Goal: Task Accomplishment & Management: Use online tool/utility

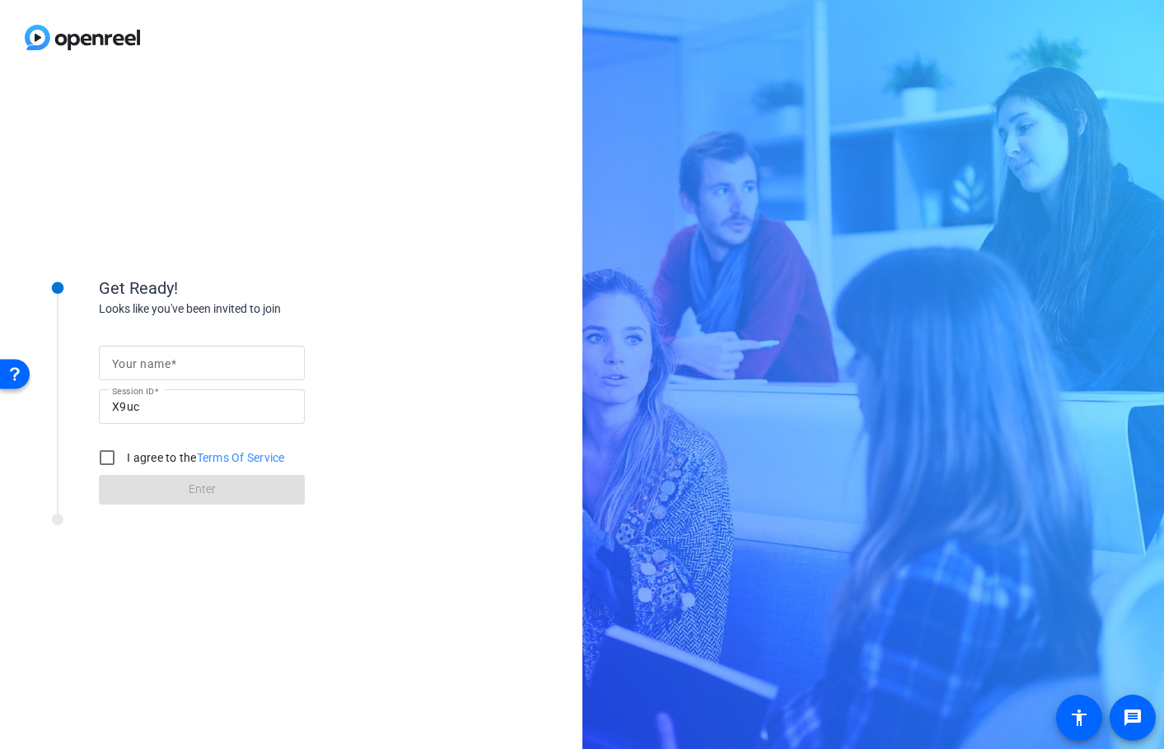
click at [242, 370] on input "Your name" at bounding box center [202, 363] width 180 height 20
type input "CG Studio"
click at [110, 456] on input "I agree to the Terms Of Service" at bounding box center [107, 457] width 33 height 33
checkbox input "true"
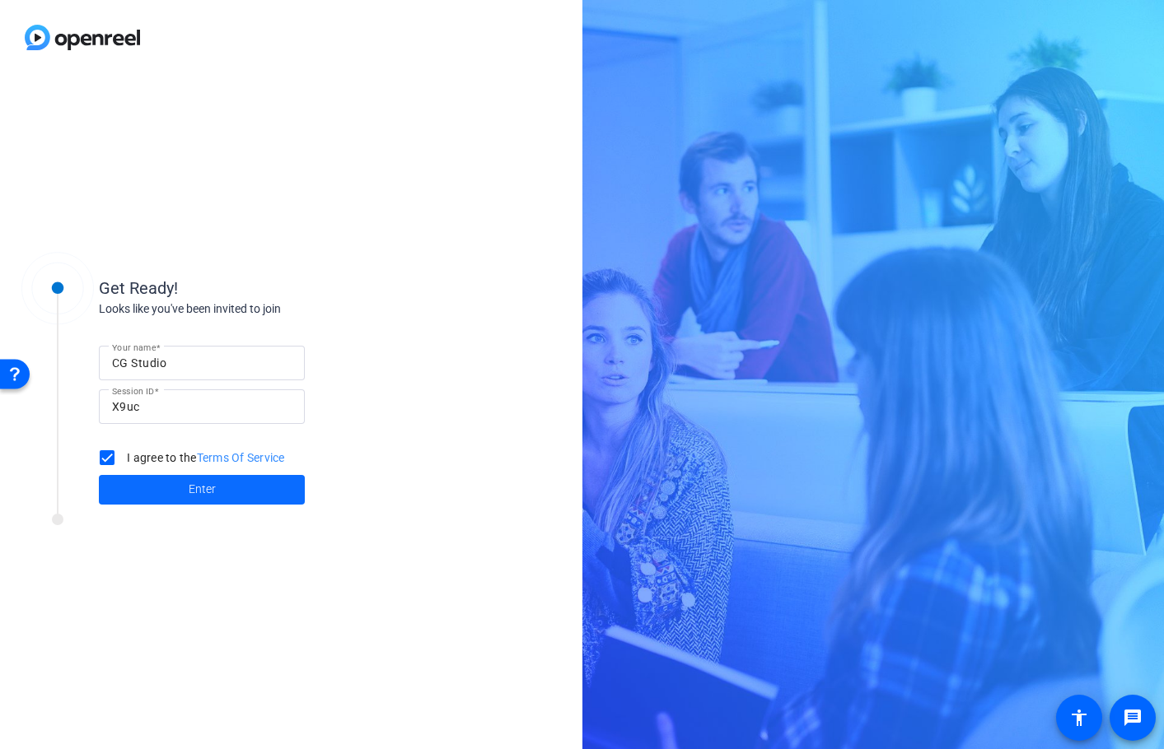
click at [136, 478] on span at bounding box center [202, 490] width 206 height 40
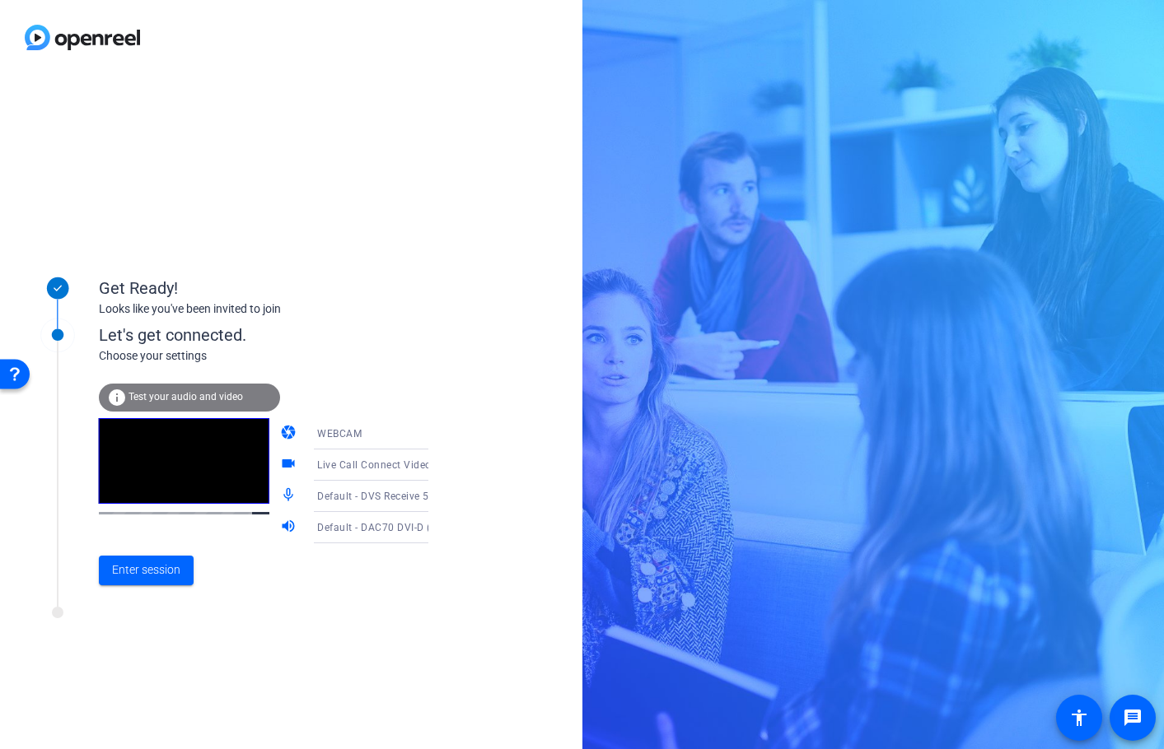
click at [399, 495] on span "Default - DVS Receive 5-6 (Dante Virtual Soundcard)" at bounding box center [442, 495] width 250 height 13
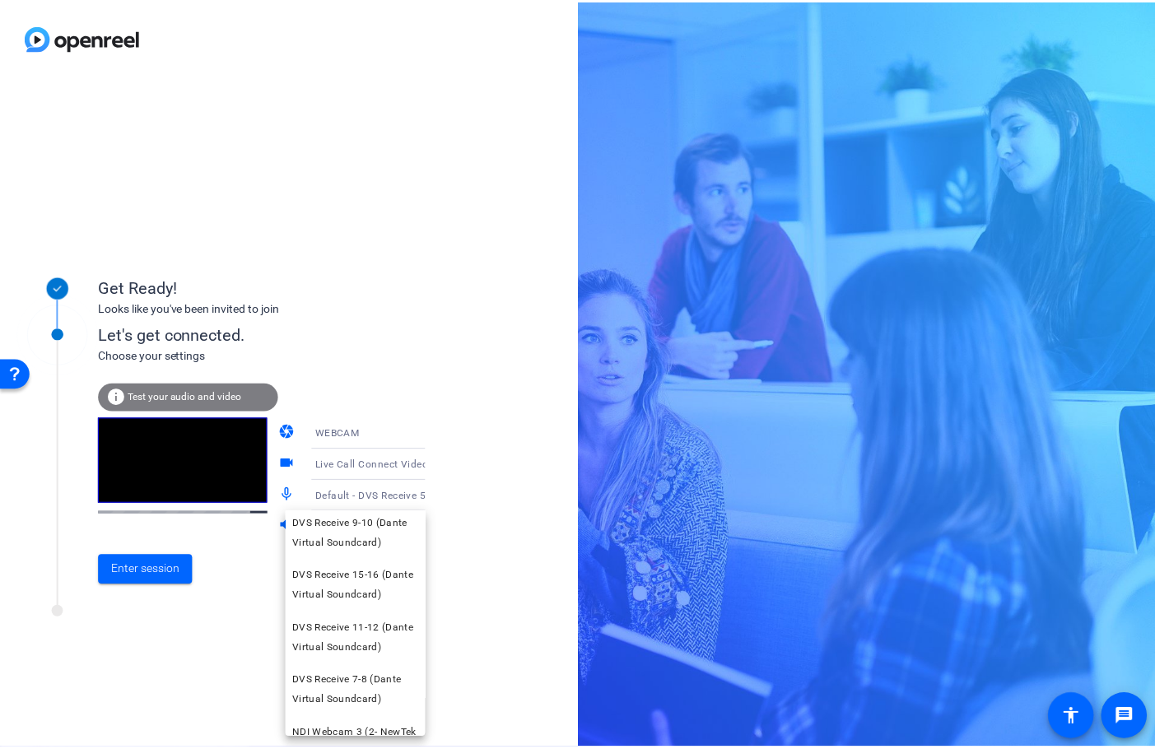
scroll to position [239, 0]
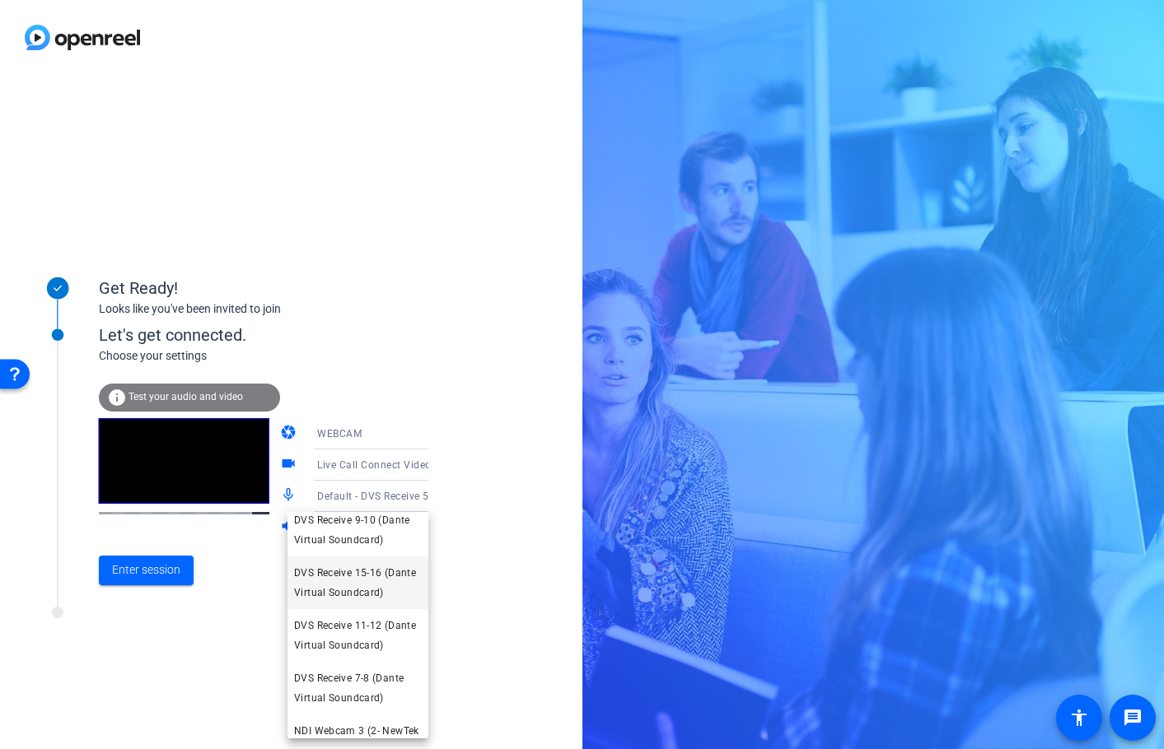
click at [334, 603] on span "DVS Receive 15-16 (Dante Virtual Soundcard)" at bounding box center [358, 583] width 128 height 40
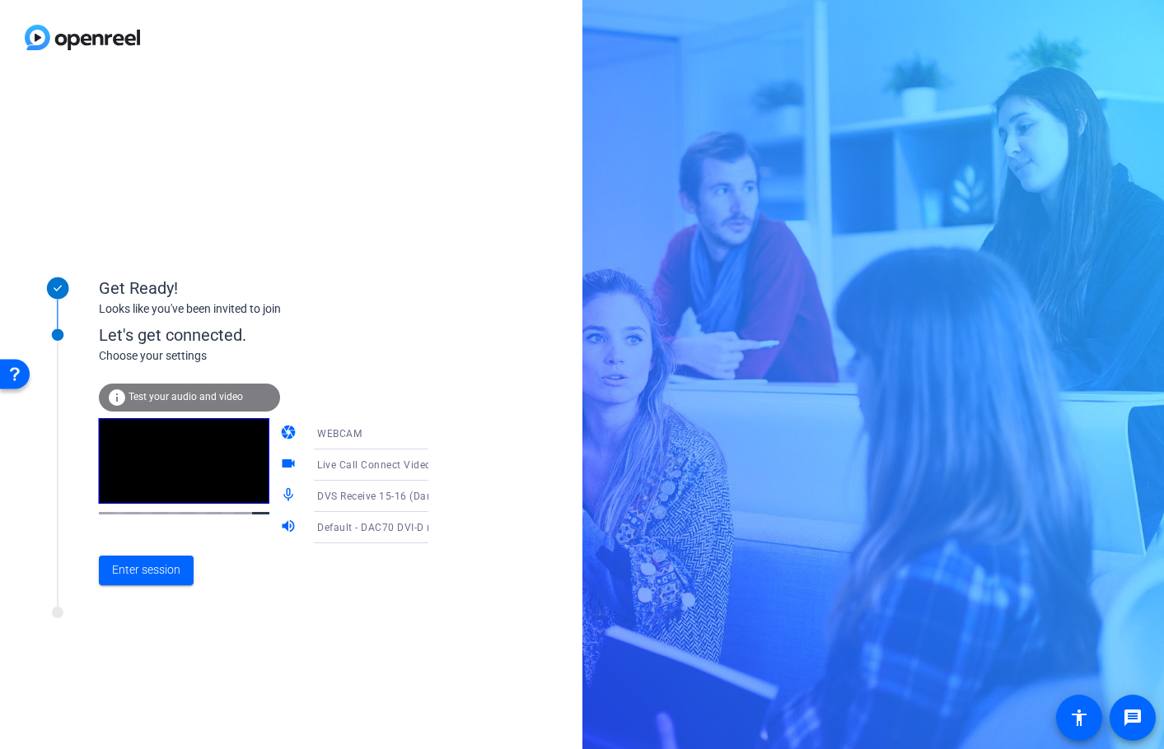
click at [435, 531] on icon at bounding box center [445, 528] width 20 height 20
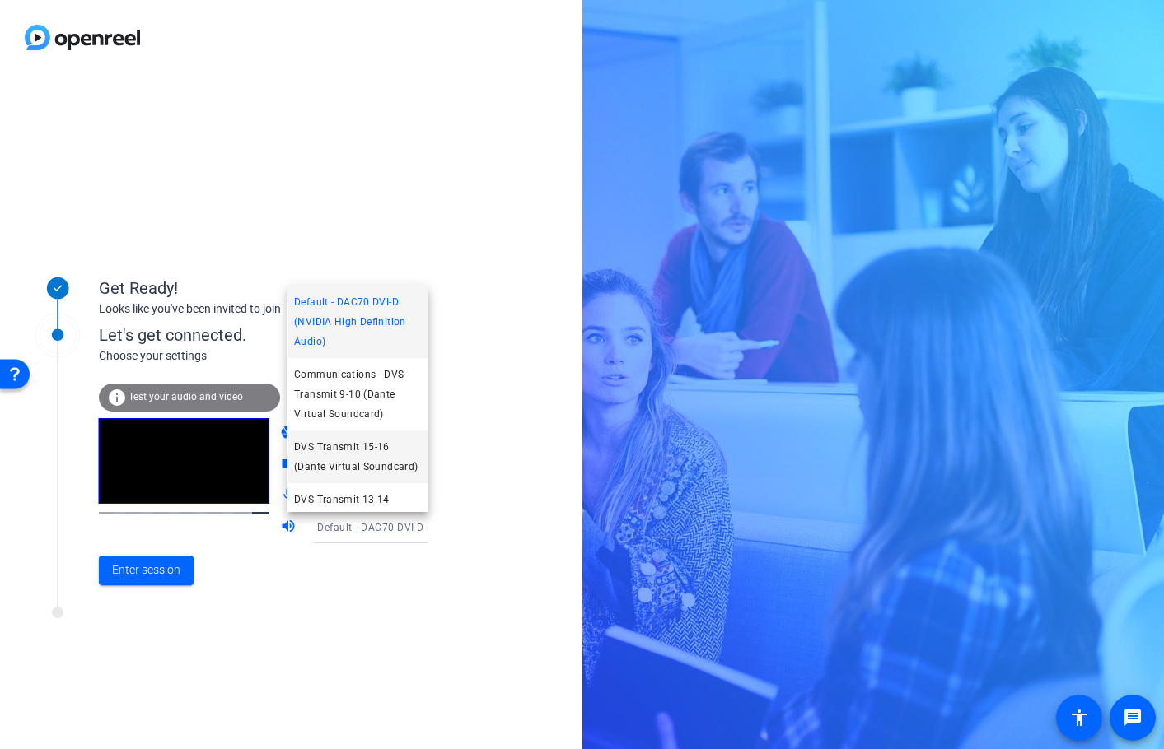
click at [385, 471] on span "DVS Transmit 15-16 (Dante Virtual Soundcard)" at bounding box center [358, 457] width 128 height 40
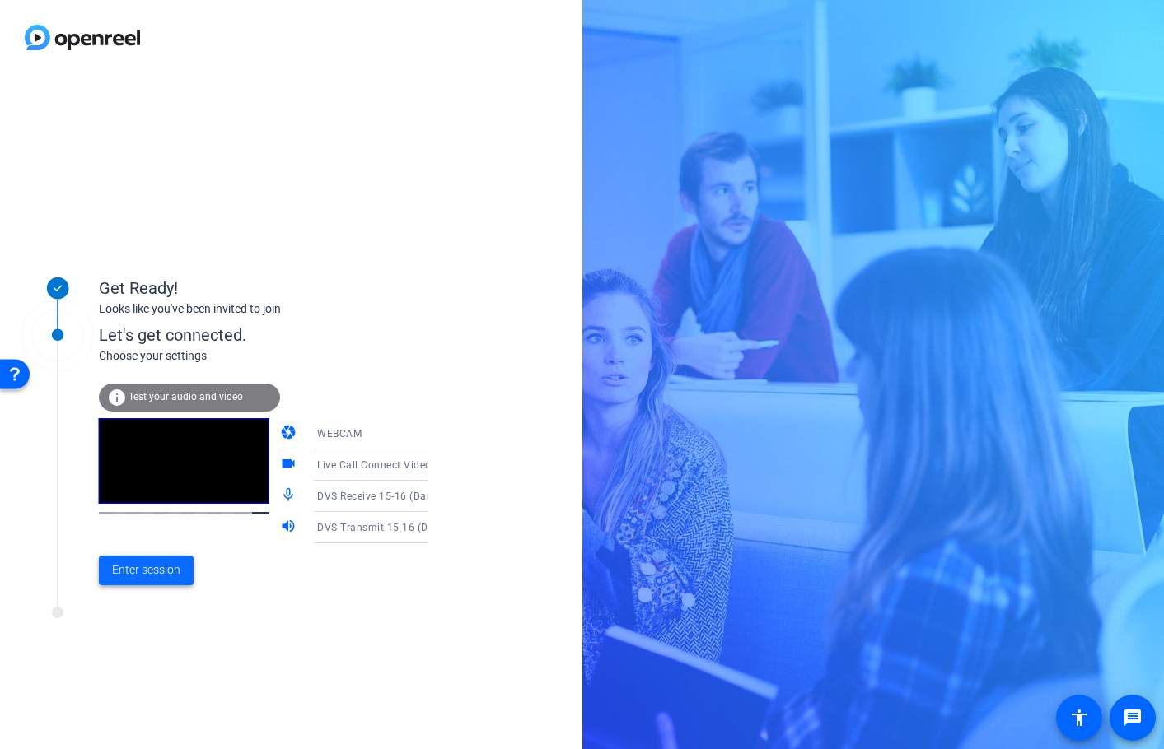
click at [169, 568] on span "Enter session" at bounding box center [146, 570] width 68 height 17
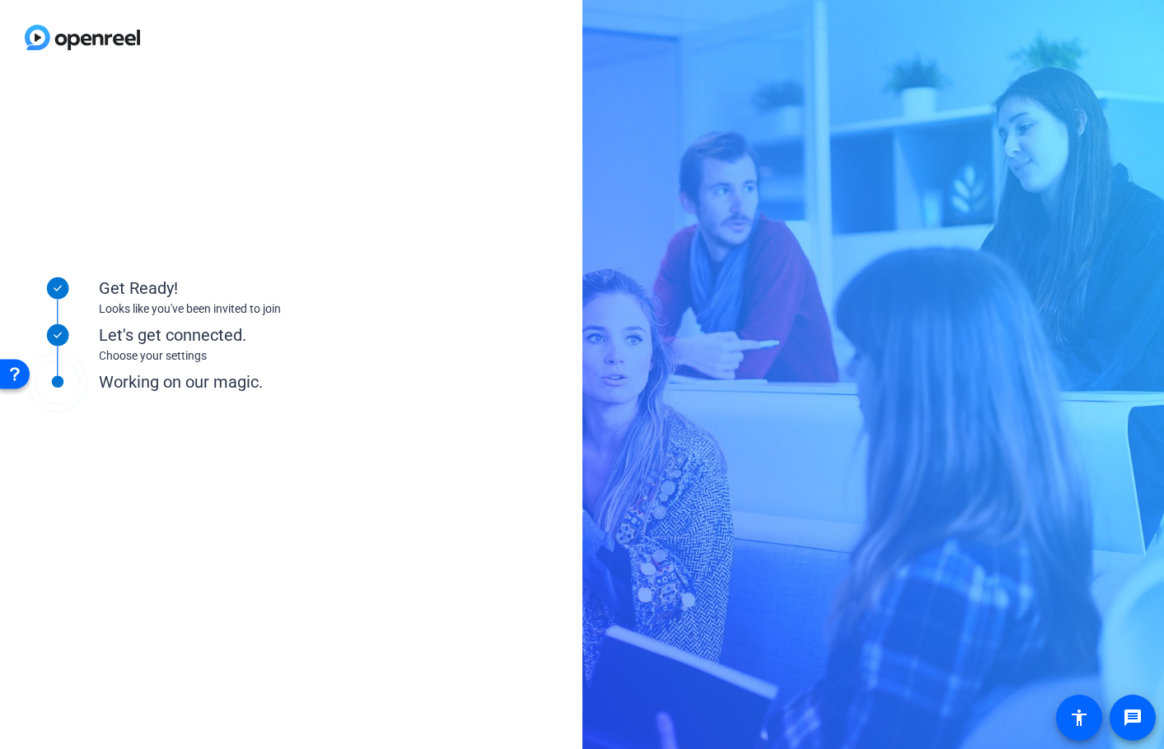
click at [259, 475] on div "Get Ready! Looks like you've been invited to join Let's get connected. Choose y…" at bounding box center [222, 411] width 412 height 329
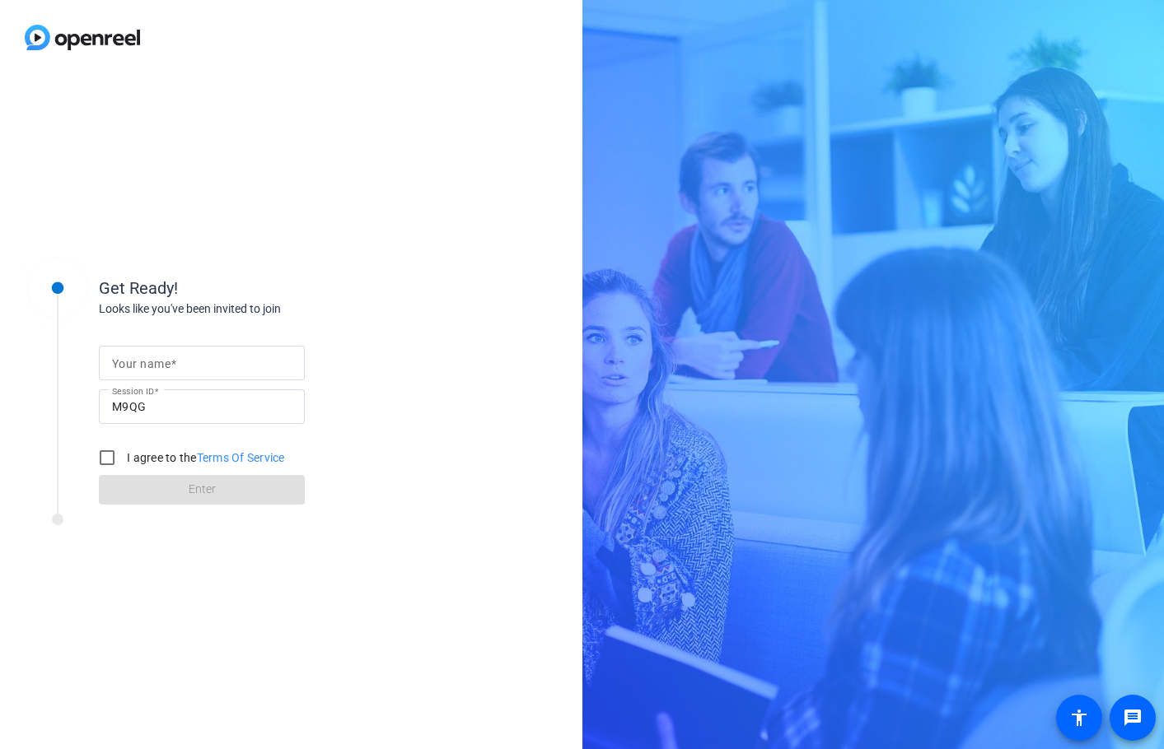
click at [260, 365] on input "Your name" at bounding box center [202, 363] width 180 height 20
type input "CG Studio"
click at [105, 454] on input "I agree to the Terms Of Service" at bounding box center [107, 457] width 33 height 33
checkbox input "true"
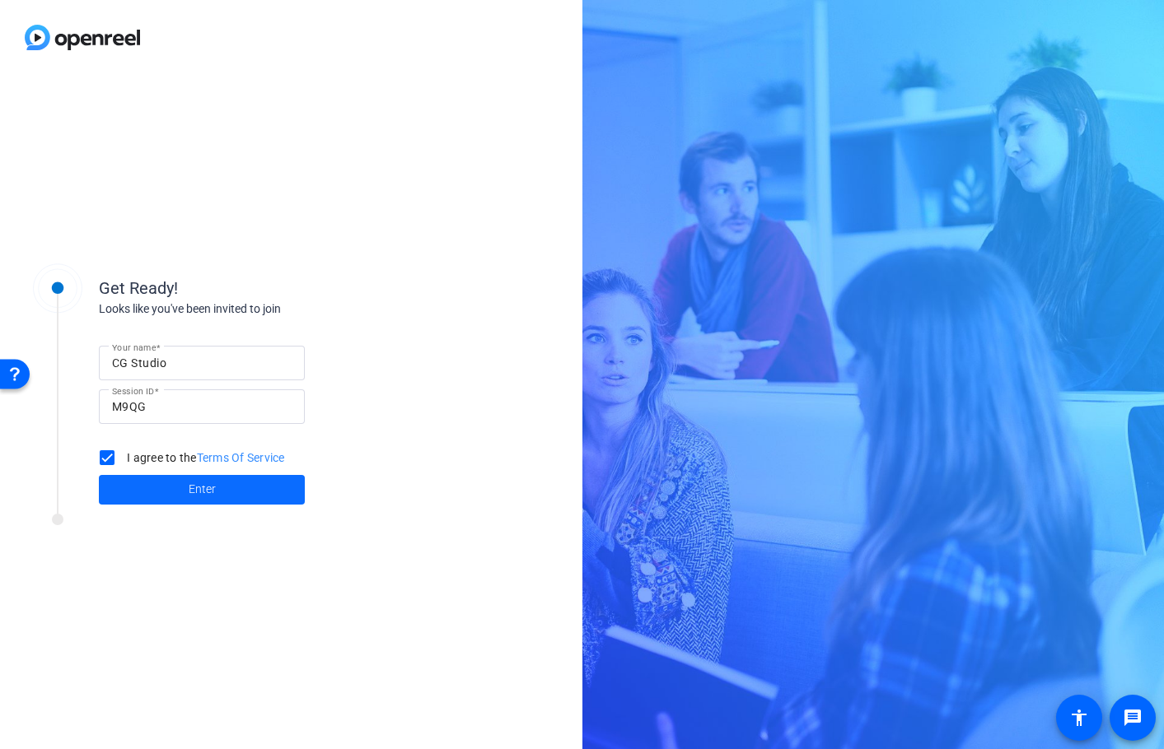
click at [162, 502] on span at bounding box center [202, 490] width 206 height 40
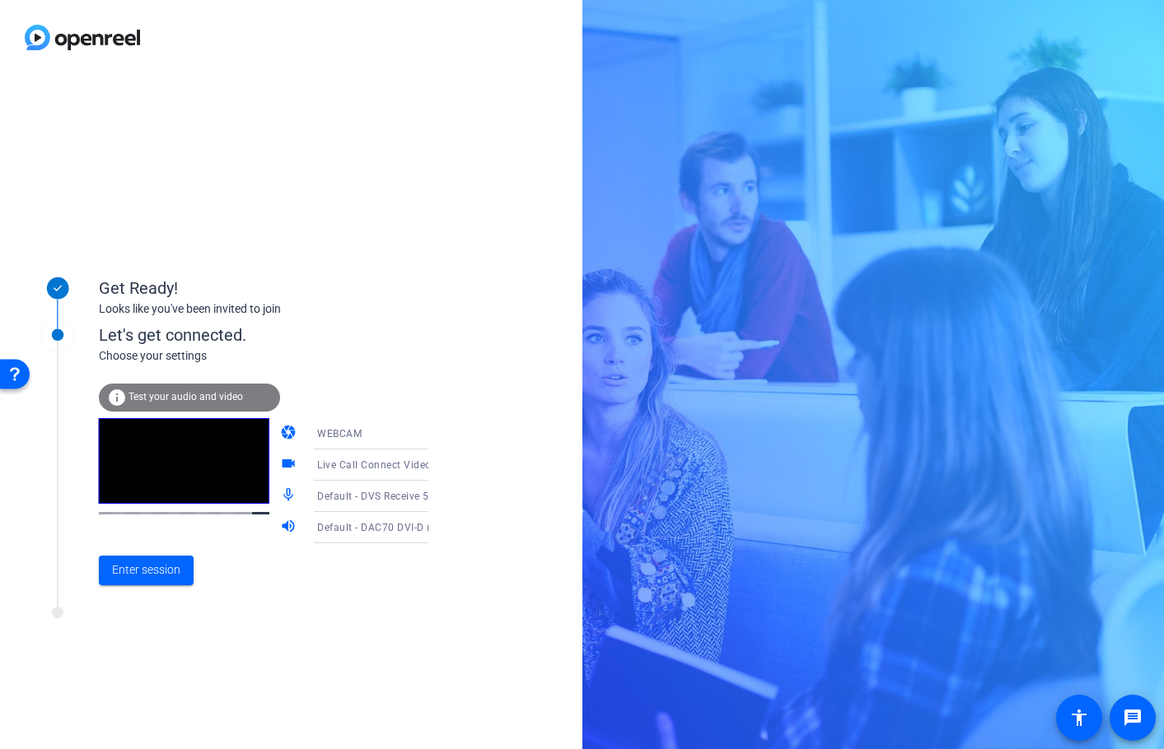
click at [378, 500] on span "Default - DVS Receive 5-6 (Dante Virtual Soundcard)" at bounding box center [442, 495] width 250 height 13
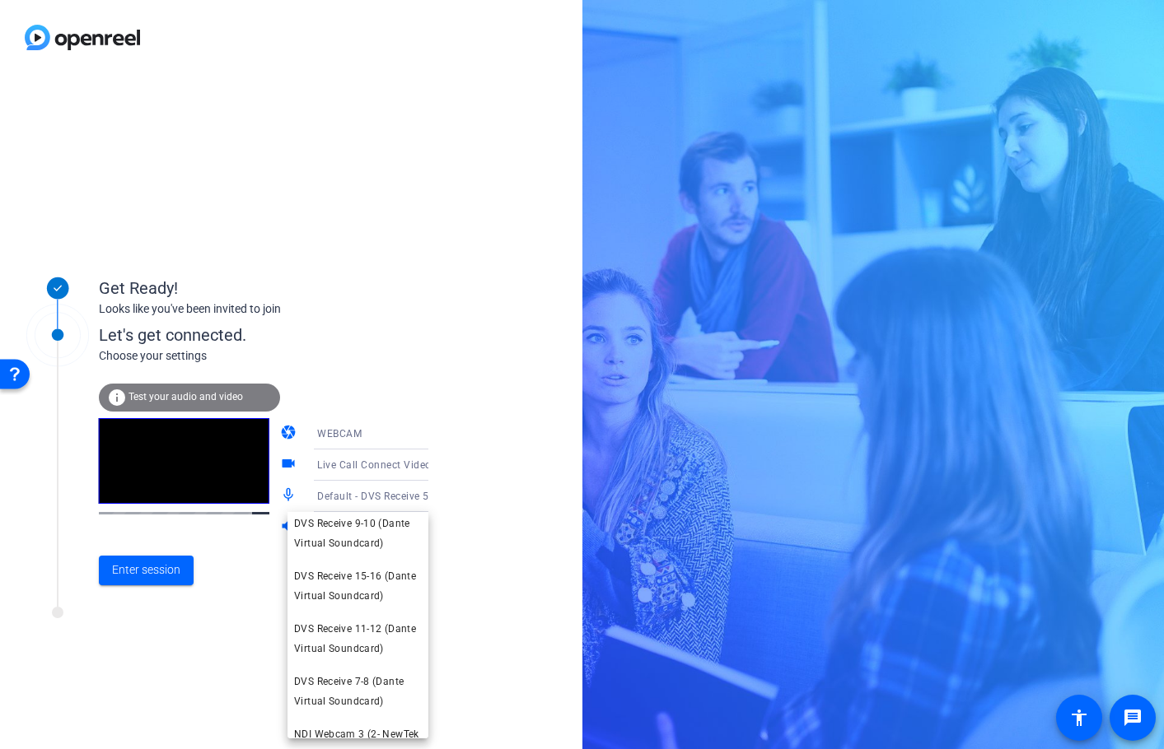
scroll to position [250, 0]
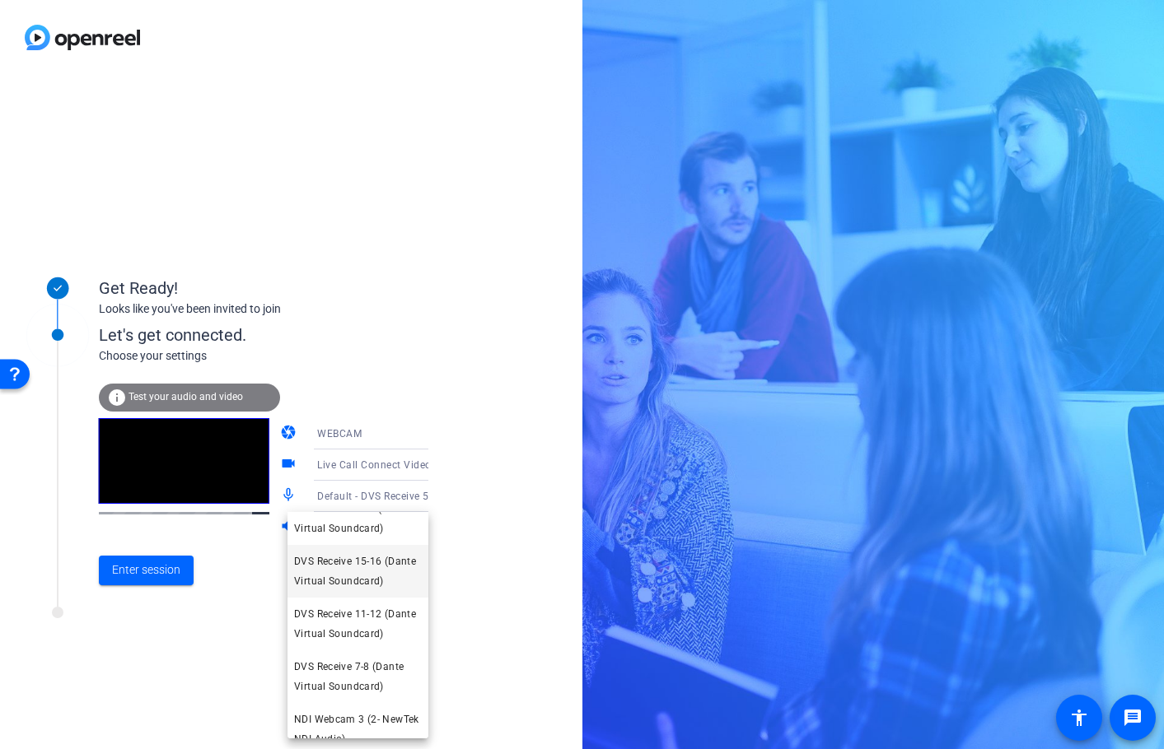
click at [389, 591] on span "DVS Receive 15-16 (Dante Virtual Soundcard)" at bounding box center [358, 572] width 128 height 40
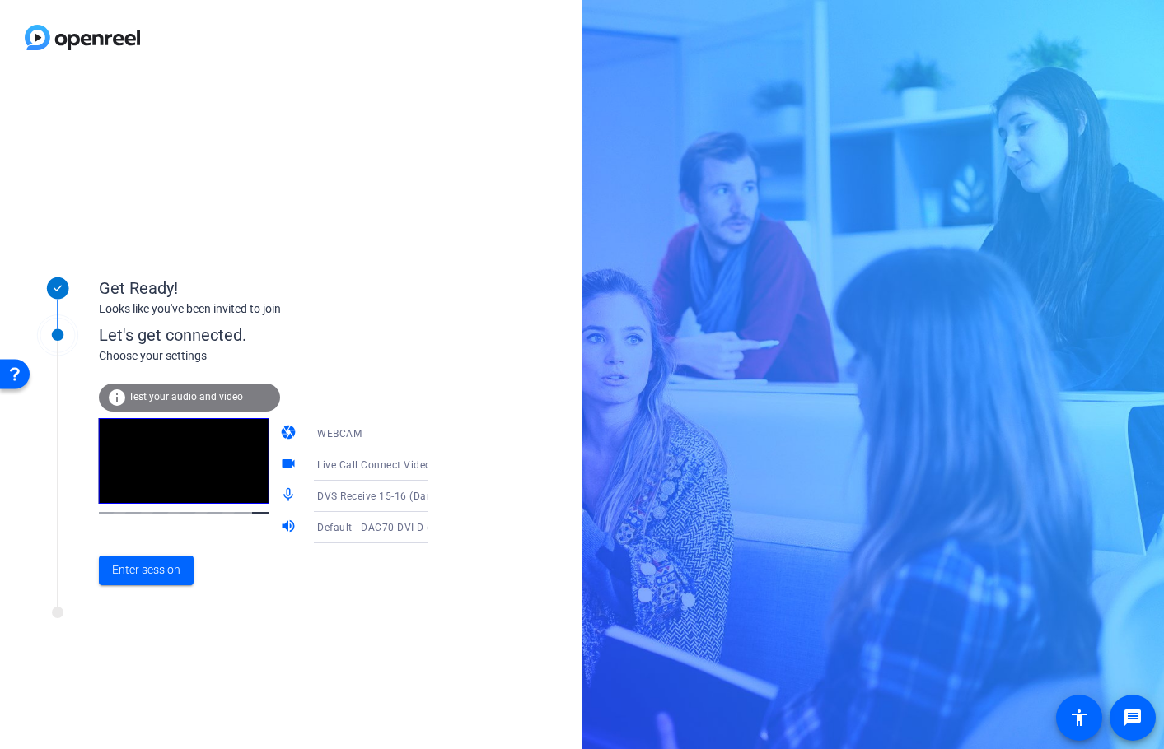
click at [435, 530] on icon at bounding box center [445, 528] width 20 height 20
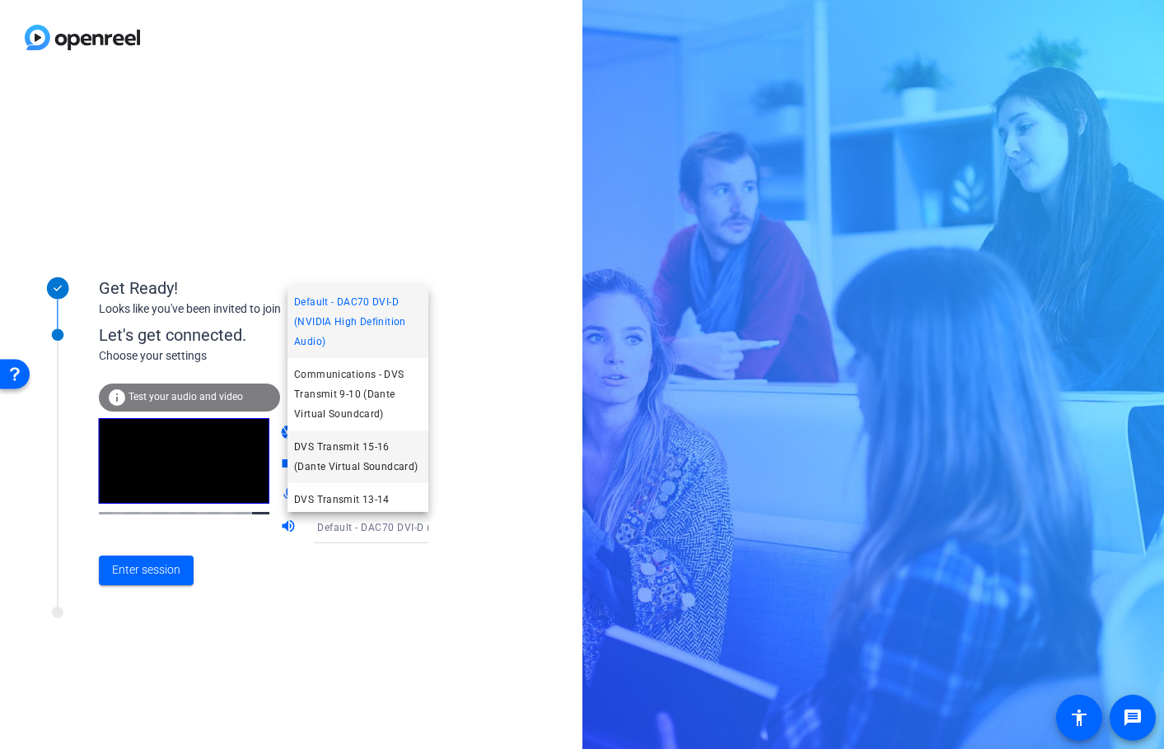
click at [366, 467] on span "DVS Transmit 15-16 (Dante Virtual Soundcard)" at bounding box center [358, 457] width 128 height 40
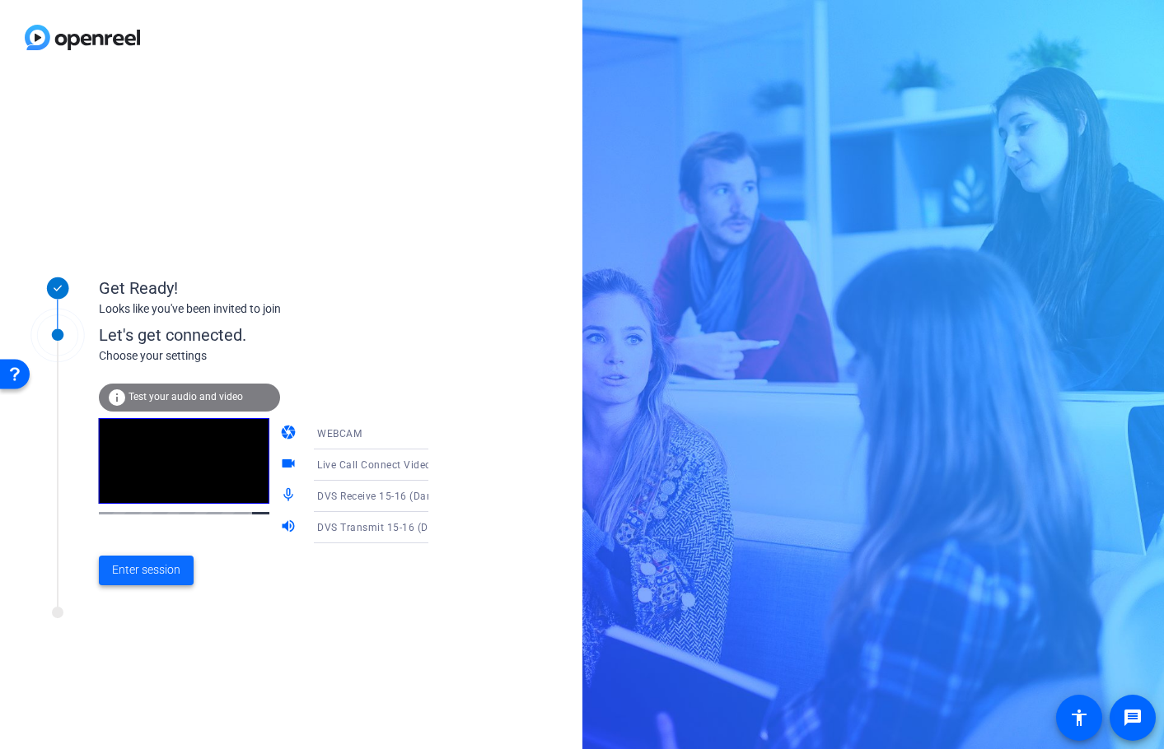
click at [165, 568] on span "Enter session" at bounding box center [146, 570] width 68 height 17
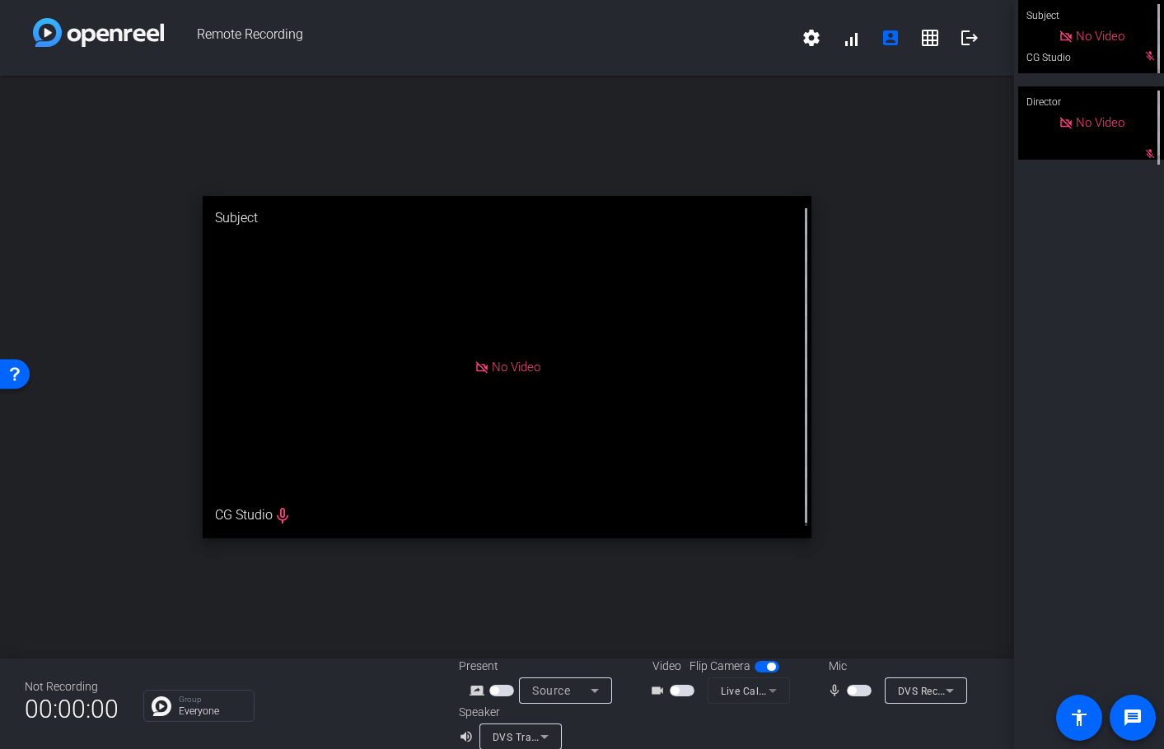
scroll to position [19, 0]
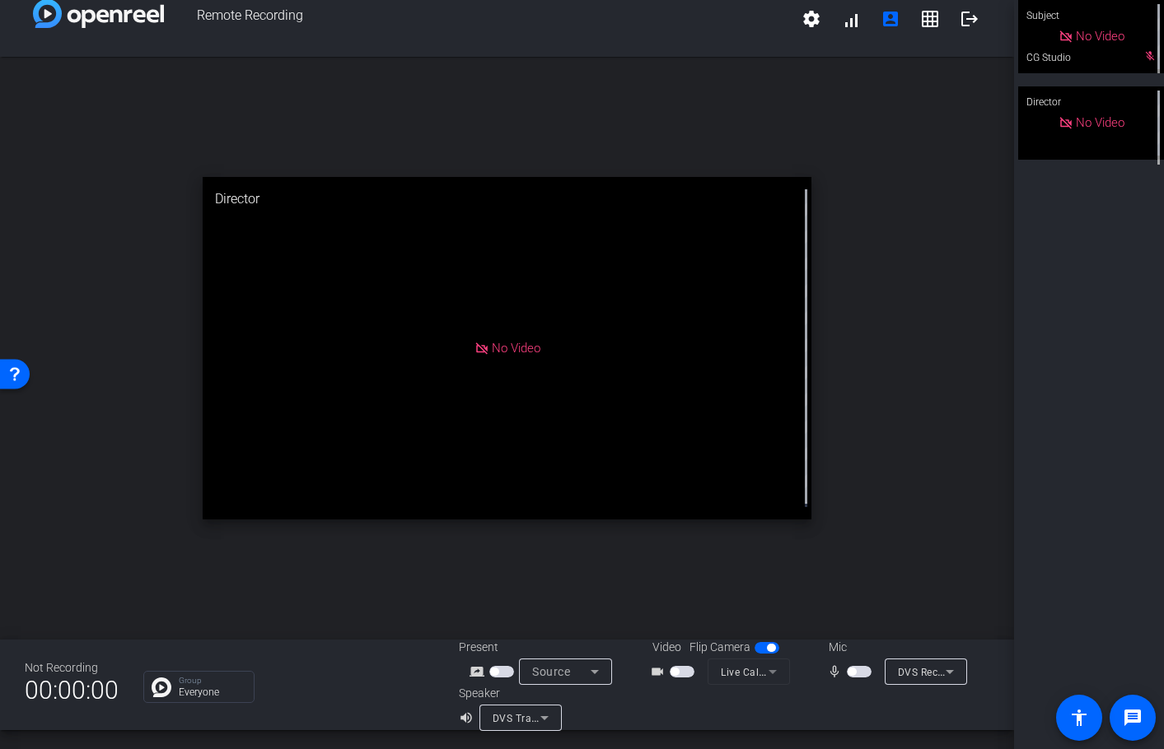
click at [497, 720] on span "DVS Transmit 15-16 (Dante Virtual Soundcard)" at bounding box center [605, 717] width 226 height 13
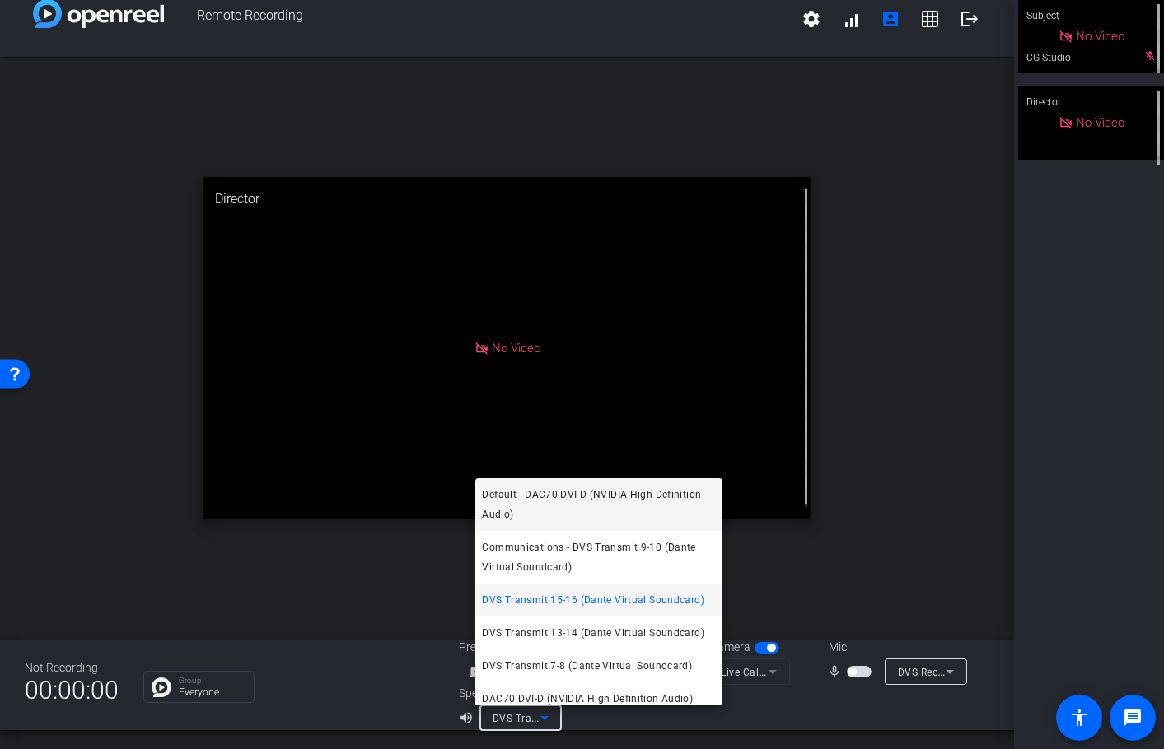
click at [595, 507] on span "Default - DAC70 DVI-D (NVIDIA High Definition Audio)" at bounding box center [599, 505] width 234 height 40
